Goal: Find specific page/section: Find specific page/section

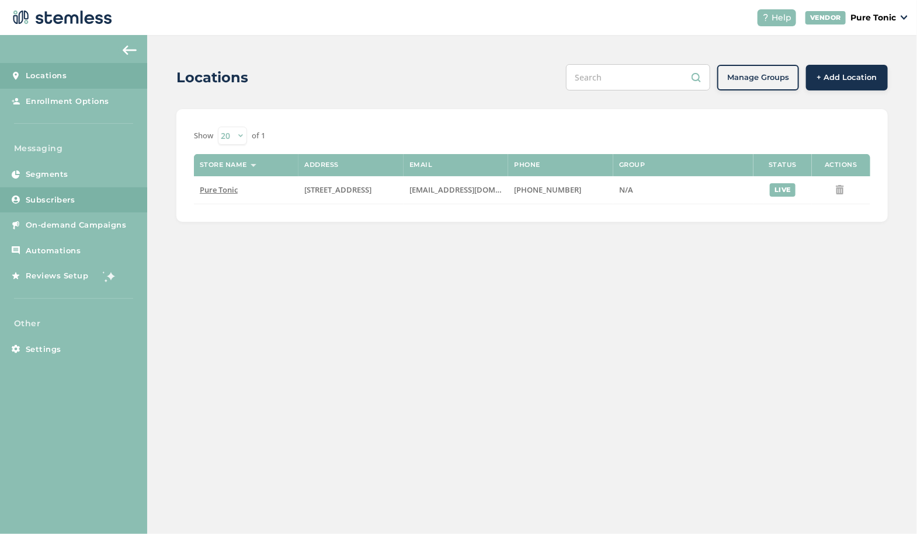
click at [65, 194] on span "Subscribers" at bounding box center [51, 200] width 50 height 12
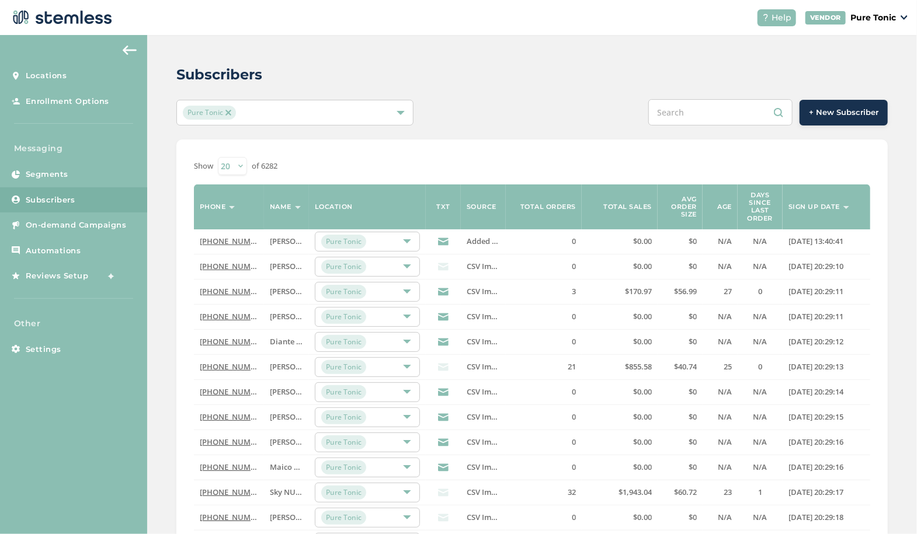
click at [285, 364] on span "[PERSON_NAME]" at bounding box center [300, 367] width 60 height 11
click at [688, 104] on input "text" at bounding box center [720, 112] width 144 height 26
paste input "[PERSON_NAME]"
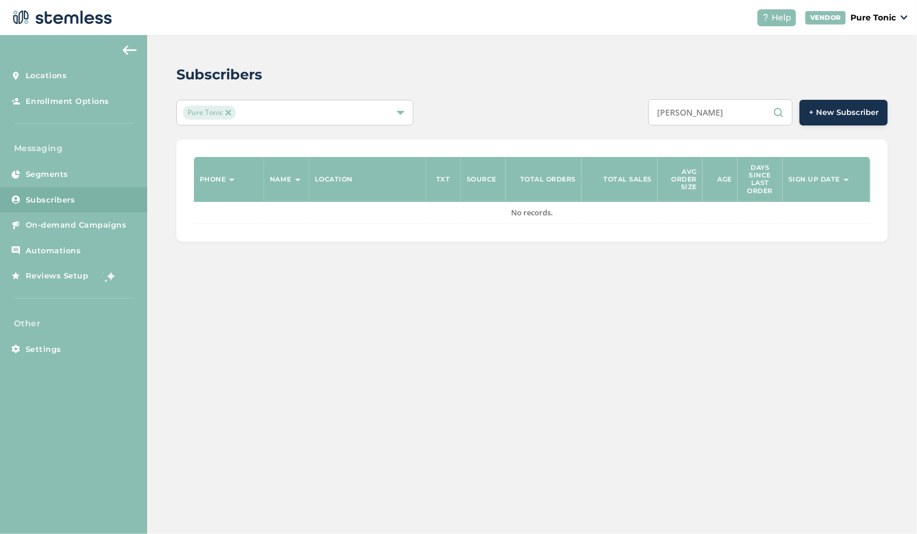
click at [724, 111] on input "[PERSON_NAME]" at bounding box center [720, 112] width 144 height 26
click at [720, 112] on input "[PERSON_NAME]" at bounding box center [720, 112] width 144 height 26
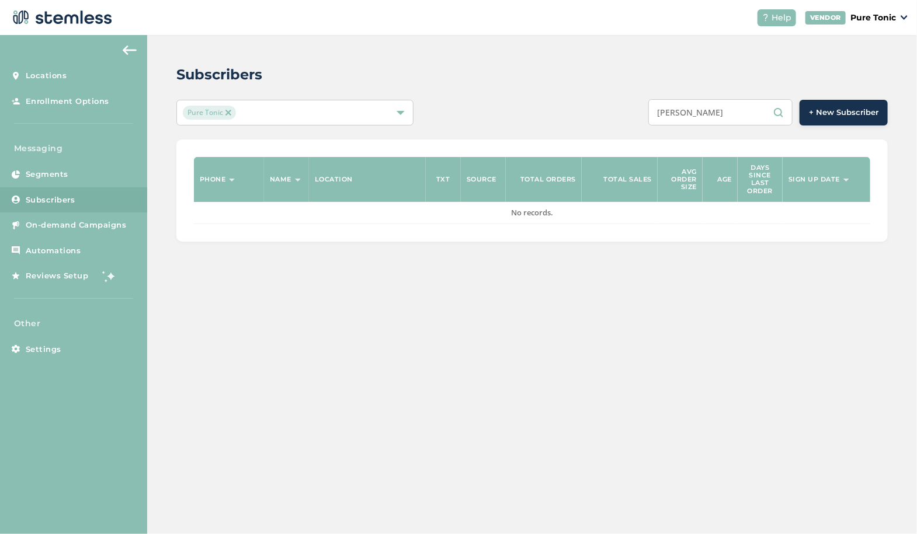
paste input "[PERSON_NAME] [PERSON_NAME]"
click at [739, 110] on input "[PERSON_NAME] [PERSON_NAME]" at bounding box center [720, 112] width 144 height 26
click at [701, 112] on input "[PERSON_NAME]" at bounding box center [720, 112] width 144 height 26
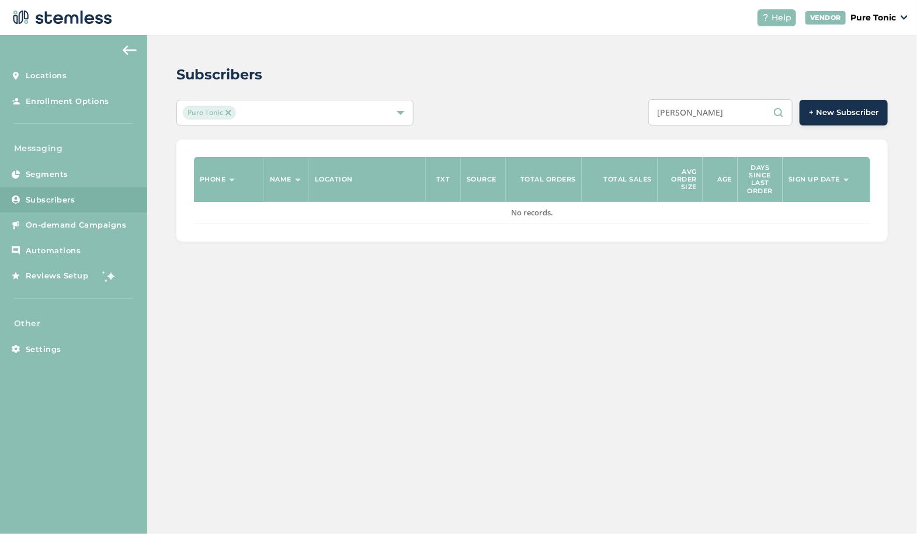
paste input "[PERSON_NAME]"
type input "[PERSON_NAME]"
drag, startPoint x: 766, startPoint y: 112, endPoint x: 503, endPoint y: 139, distance: 264.2
click at [503, 139] on div "Subscribers Pure [PERSON_NAME] + New Subscriber Phone Name Location TXT Source …" at bounding box center [532, 153] width 770 height 236
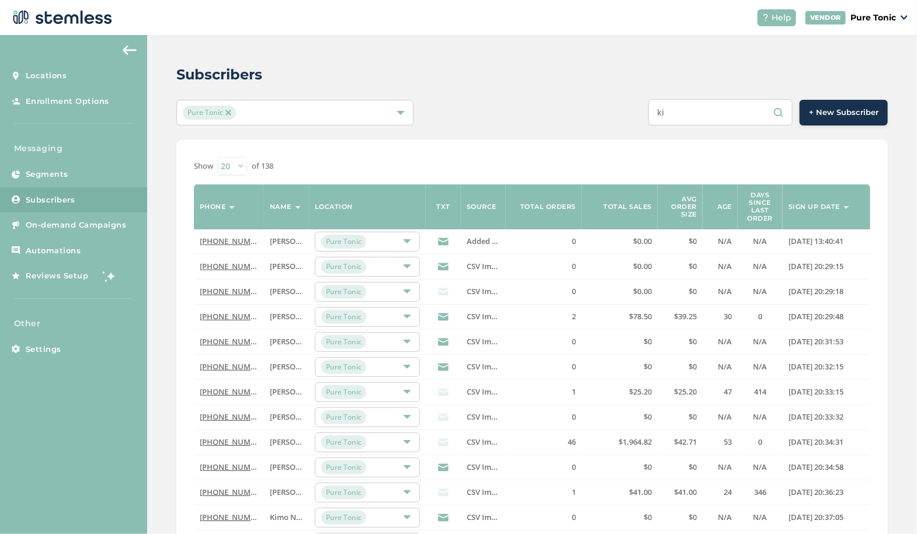
click at [732, 112] on input "ki" at bounding box center [720, 112] width 144 height 26
paste input "[PERSON_NAME] [PERSON_NAME]"
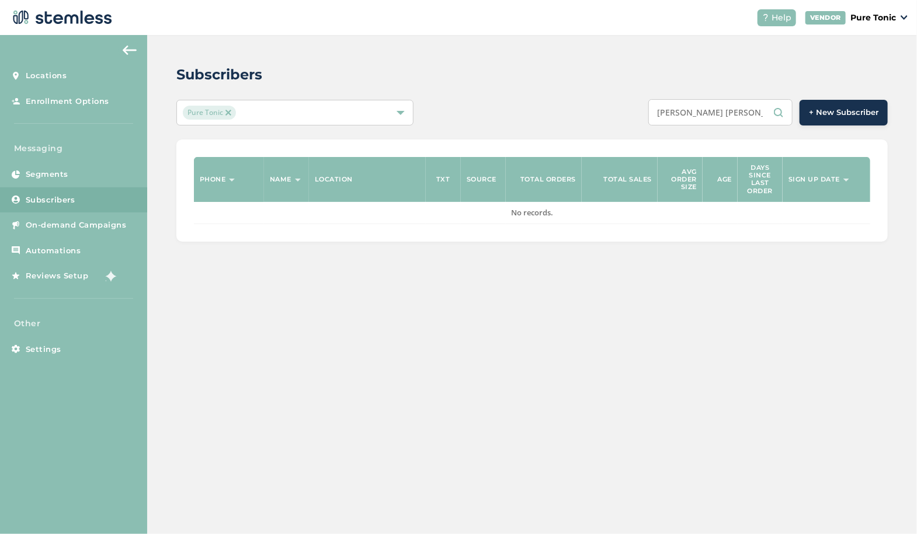
click at [751, 112] on input "[PERSON_NAME] [PERSON_NAME]" at bounding box center [720, 112] width 144 height 26
paste input "[PERSON_NAME] [PERSON_NAME]"
click at [749, 62] on div "Subscribers Pure Tonic [PERSON_NAME] [PERSON_NAME] + New Subscriber Phone Name …" at bounding box center [532, 153] width 770 height 236
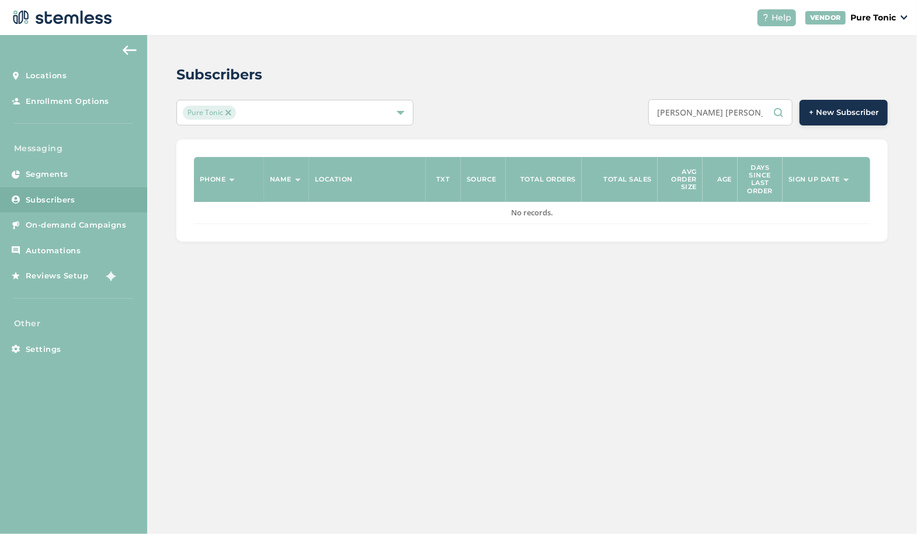
click at [718, 112] on input "[PERSON_NAME] [PERSON_NAME]" at bounding box center [720, 112] width 144 height 26
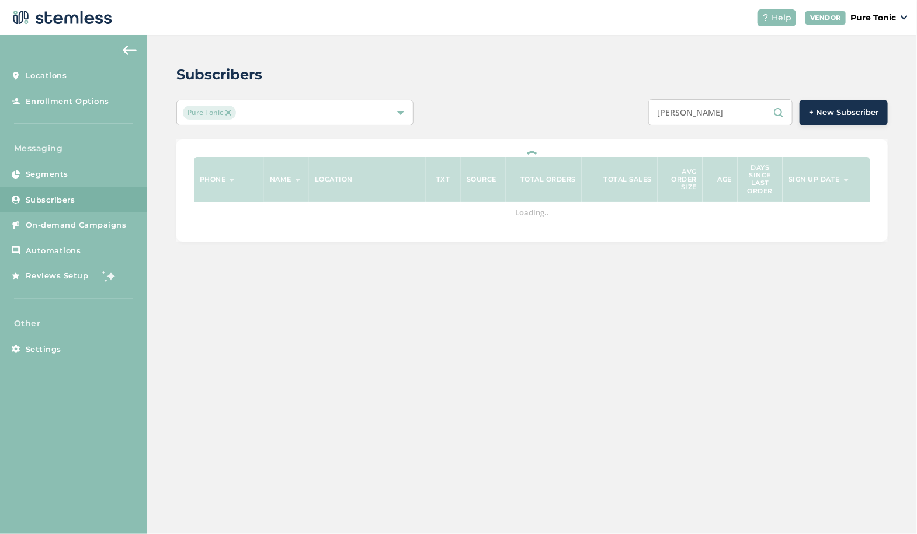
type input "[PERSON_NAME]"
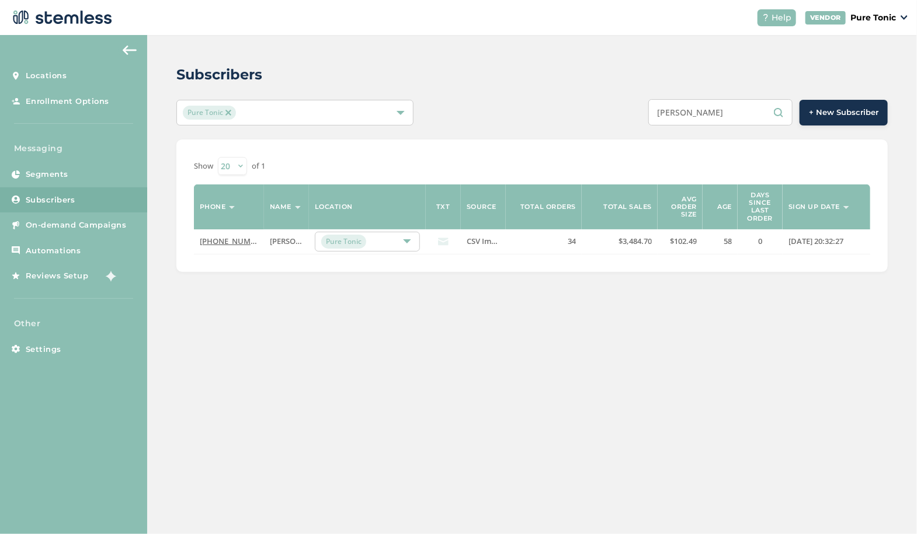
click at [284, 241] on span "[PERSON_NAME]" at bounding box center [300, 241] width 60 height 11
